Goal: Task Accomplishment & Management: Manage account settings

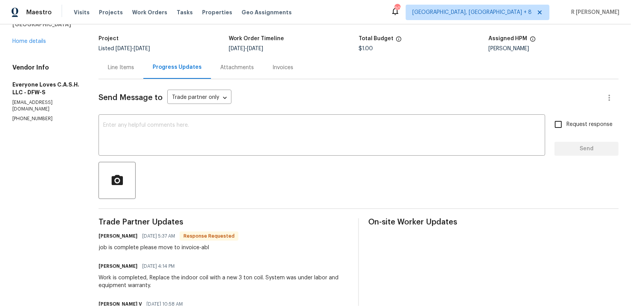
scroll to position [140, 0]
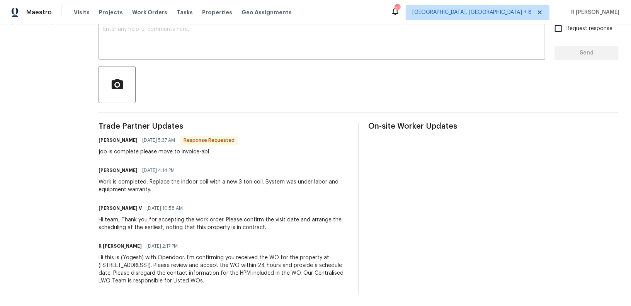
click at [194, 146] on div "[PERSON_NAME] [DATE] 5:37 AM Response Requested job is complete please move to …" at bounding box center [168, 145] width 140 height 21
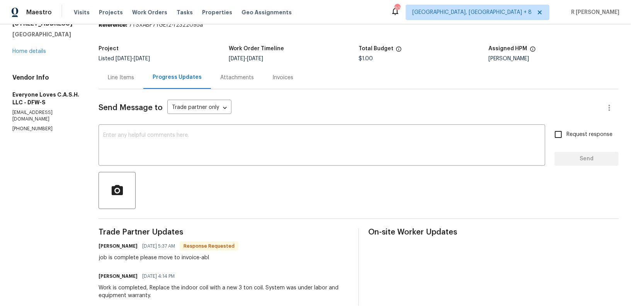
scroll to position [0, 0]
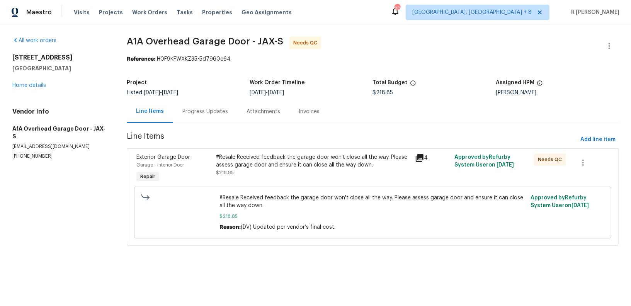
click at [212, 113] on div "Progress Updates" at bounding box center [205, 112] width 46 height 8
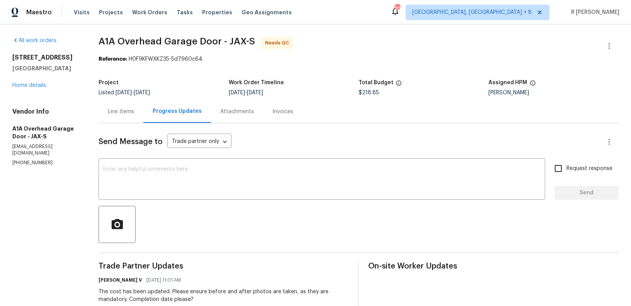
click at [134, 112] on div "Line Items" at bounding box center [121, 112] width 26 height 8
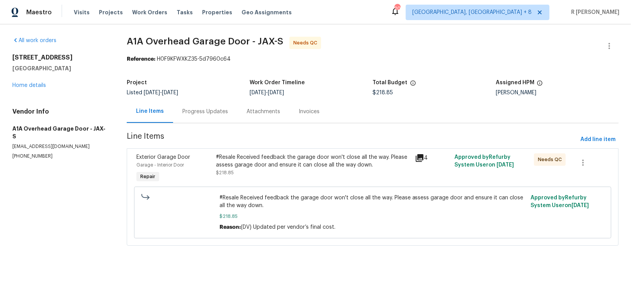
click at [352, 171] on div "#Resale Received feedback the garage door won't close all the way. Please asses…" at bounding box center [313, 164] width 194 height 23
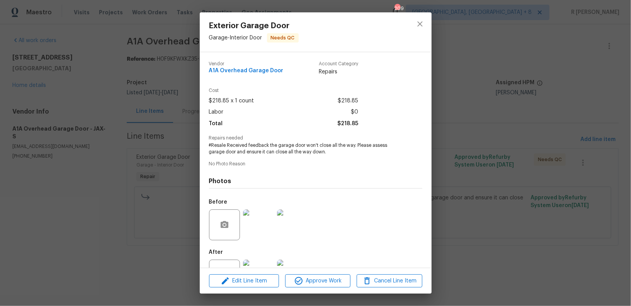
scroll to position [30, 0]
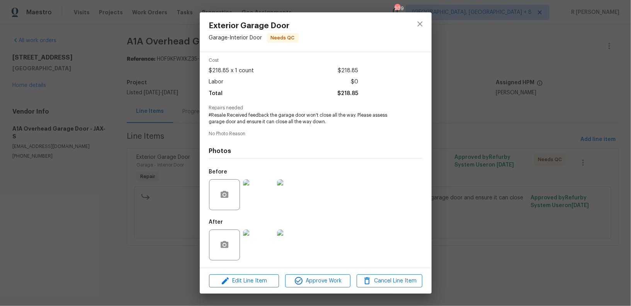
click at [235, 199] on div at bounding box center [224, 194] width 31 height 31
click at [268, 192] on img at bounding box center [258, 194] width 31 height 31
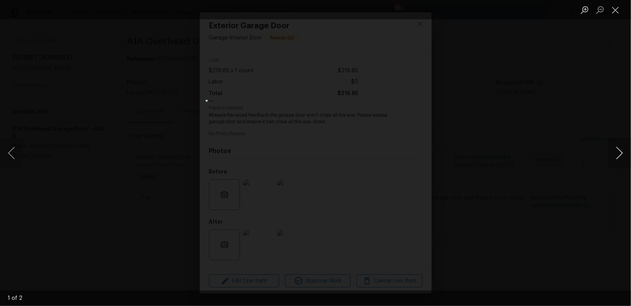
click at [625, 142] on button "Next image" at bounding box center [619, 152] width 23 height 31
click at [614, 9] on button "Close lightbox" at bounding box center [615, 10] width 15 height 14
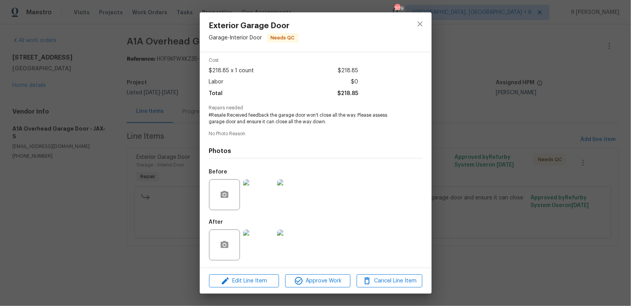
click at [266, 232] on img at bounding box center [258, 244] width 31 height 31
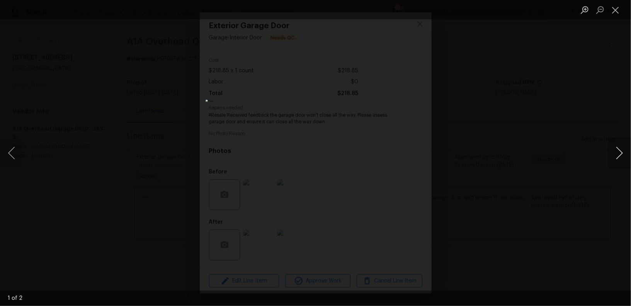
click at [612, 158] on button "Next image" at bounding box center [619, 152] width 23 height 31
click at [626, 11] on ul "Lightbox" at bounding box center [604, 9] width 54 height 19
click at [617, 12] on button "Close lightbox" at bounding box center [615, 10] width 15 height 14
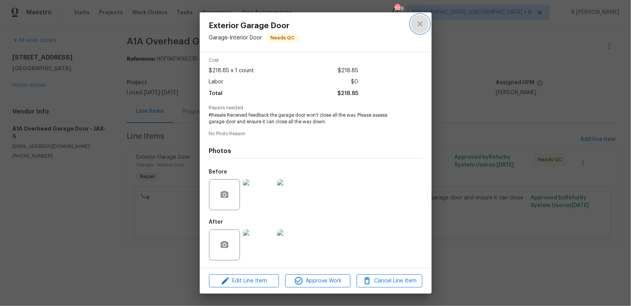
click at [423, 24] on icon "close" at bounding box center [419, 23] width 9 height 9
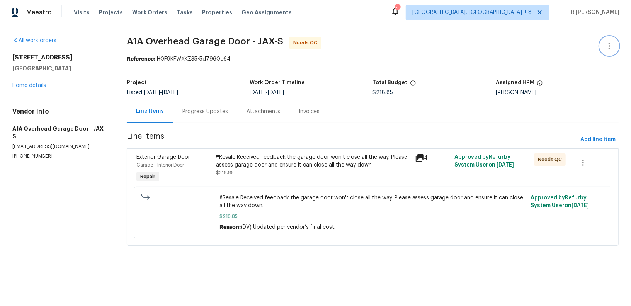
click at [608, 43] on icon "button" at bounding box center [608, 45] width 9 height 9
click at [574, 39] on li "Edit" at bounding box center [583, 45] width 83 height 13
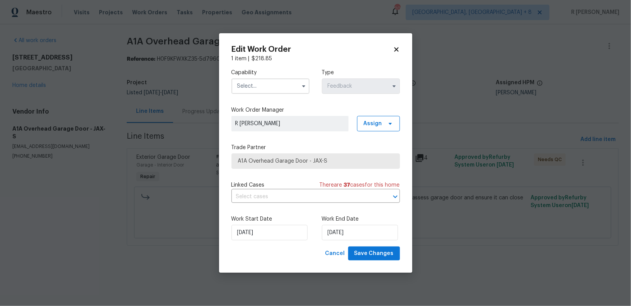
click at [247, 82] on input "text" at bounding box center [270, 85] width 78 height 15
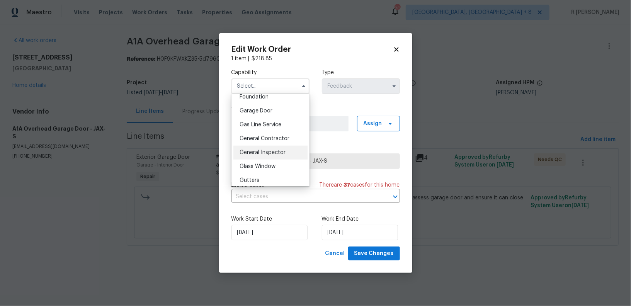
scroll to position [312, 0]
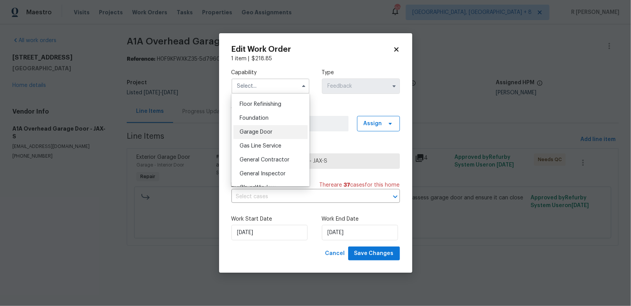
click at [263, 130] on span "Garage Door" at bounding box center [255, 131] width 33 height 5
type input "Garage Door"
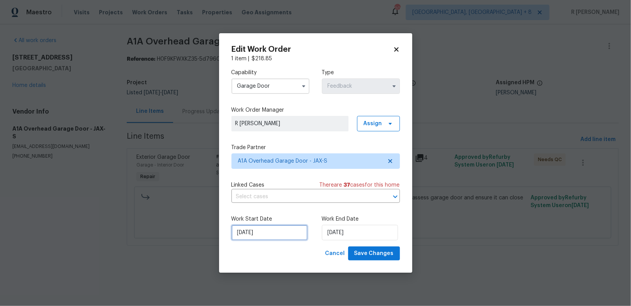
click at [265, 234] on input "18/08/2025" at bounding box center [269, 232] width 76 height 15
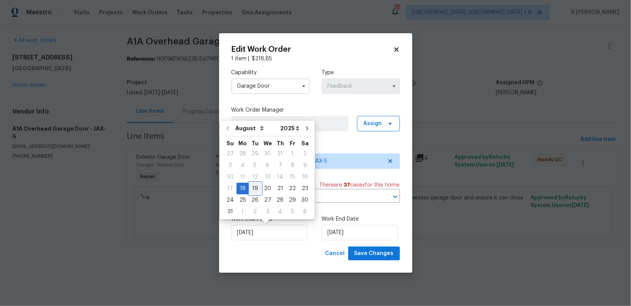
click at [249, 186] on div "19" at bounding box center [255, 188] width 12 height 11
type input "19/08/2025"
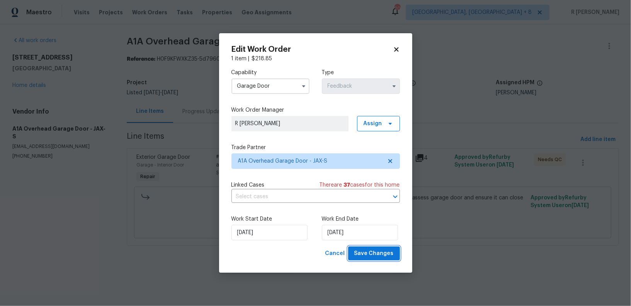
click at [391, 260] on button "Save Changes" at bounding box center [374, 253] width 52 height 14
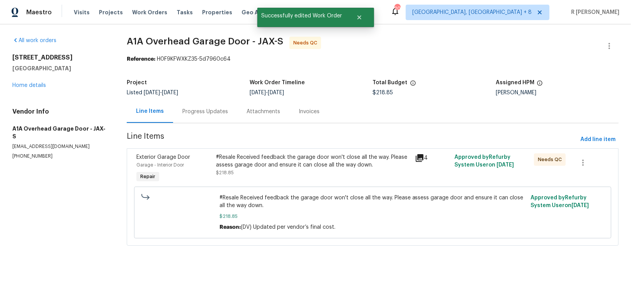
click at [253, 161] on div "#Resale Received feedback the garage door won't close all the way. Please asses…" at bounding box center [313, 160] width 194 height 15
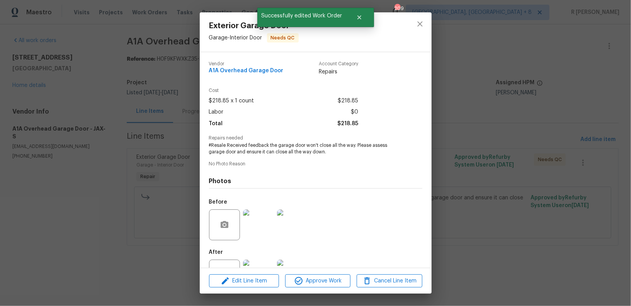
scroll to position [30, 0]
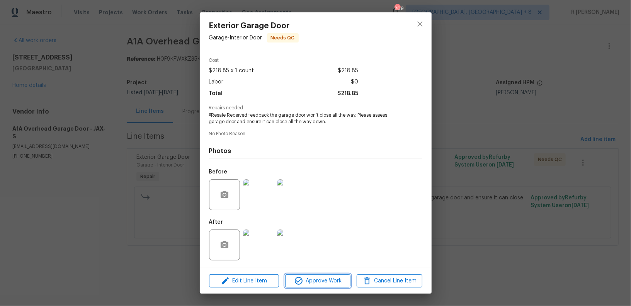
click at [324, 279] on span "Approve Work" at bounding box center [317, 281] width 61 height 10
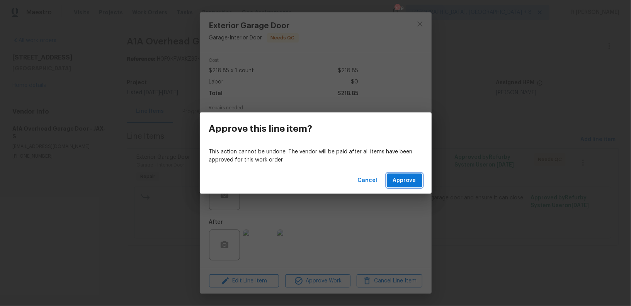
click at [407, 180] on span "Approve" at bounding box center [404, 181] width 23 height 10
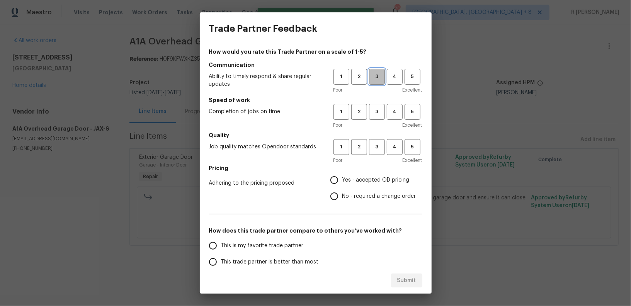
click at [374, 74] on span "3" at bounding box center [377, 76] width 14 height 9
click at [374, 119] on button "3" at bounding box center [377, 112] width 16 height 16
click at [377, 150] on span "3" at bounding box center [377, 147] width 14 height 9
click at [352, 194] on span "No - required a change order" at bounding box center [379, 196] width 74 height 8
click at [342, 194] on input "No - required a change order" at bounding box center [334, 196] width 16 height 16
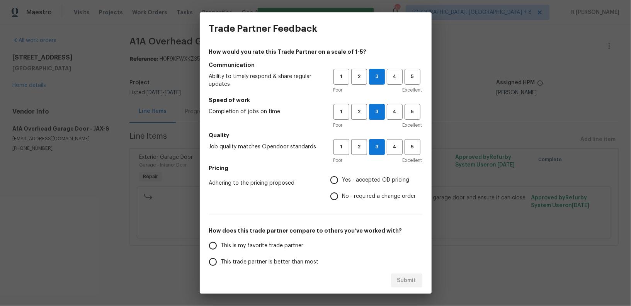
radio input "true"
click at [293, 260] on span "This trade partner is better than most" at bounding box center [270, 262] width 98 height 8
click at [221, 260] on input "This trade partner is better than most" at bounding box center [213, 262] width 16 height 16
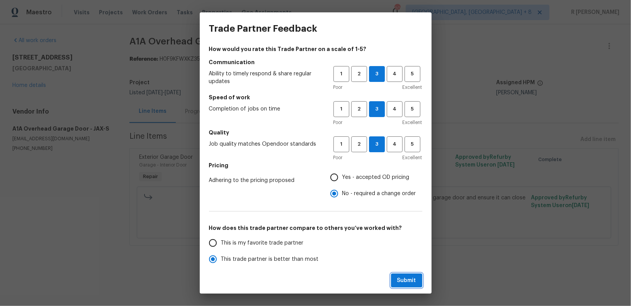
click at [395, 280] on button "Submit" at bounding box center [406, 280] width 31 height 14
radio input "true"
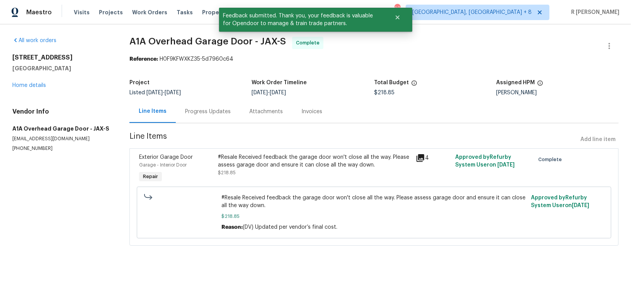
click at [222, 114] on div "Progress Updates" at bounding box center [208, 112] width 46 height 8
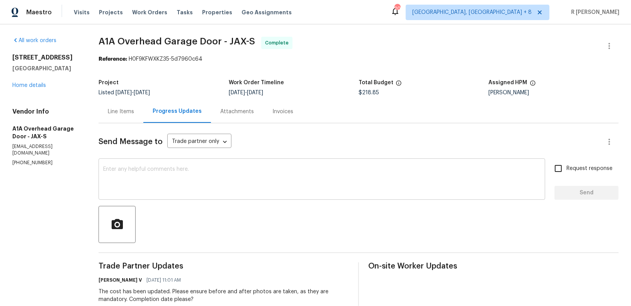
click at [271, 187] on textarea at bounding box center [321, 179] width 437 height 27
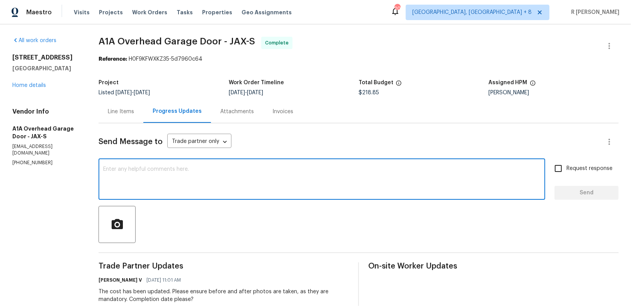
paste textarea "Hi Team, the work order has been approved. Kindly upload the detailed invoice. …"
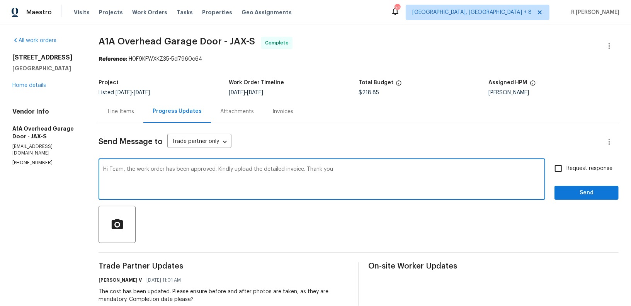
type textarea "Hi Team, the work order has been approved. Kindly upload the detailed invoice. …"
click at [570, 166] on span "Request response" at bounding box center [589, 169] width 46 height 8
click at [566, 166] on input "Request response" at bounding box center [558, 168] width 16 height 16
checkbox input "true"
